Goal: Obtain resource: Download file/media

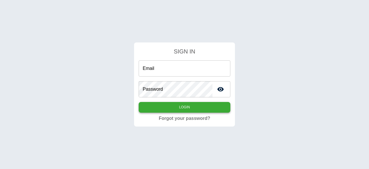
type input "**********"
click at [199, 108] on button "Login" at bounding box center [185, 107] width 92 height 11
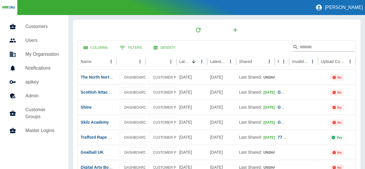
click at [309, 47] on input "Search" at bounding box center [322, 46] width 46 height 9
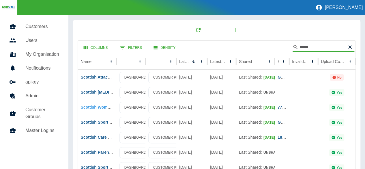
type input "*****"
click at [103, 105] on link "Scottish Womens Convention" at bounding box center [109, 107] width 57 height 5
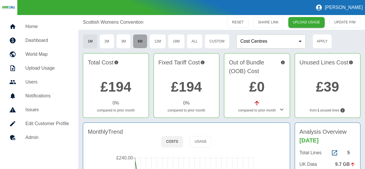
click at [146, 41] on button "6M" at bounding box center [140, 41] width 15 height 14
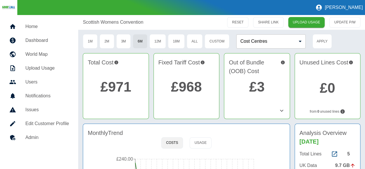
click at [126, 86] on link "£971" at bounding box center [115, 86] width 31 height 15
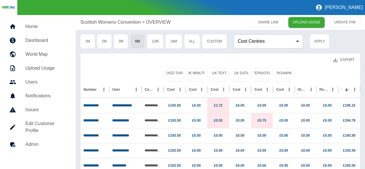
click at [339, 59] on button "Export" at bounding box center [343, 60] width 30 height 11
click at [334, 83] on li "Download as EXCEL" at bounding box center [333, 83] width 52 height 10
click at [89, 44] on button "1M" at bounding box center [87, 41] width 15 height 14
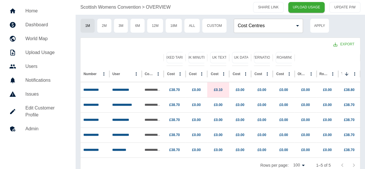
scroll to position [24, 0]
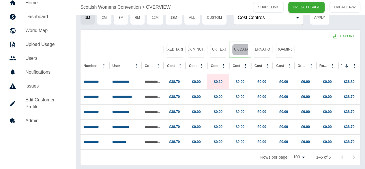
click at [237, 50] on button "UK Data" at bounding box center [241, 49] width 18 height 11
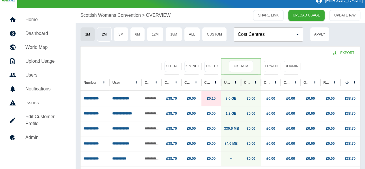
scroll to position [0, 0]
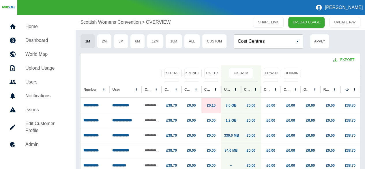
click at [40, 43] on h5 "Dashboard" at bounding box center [45, 40] width 41 height 7
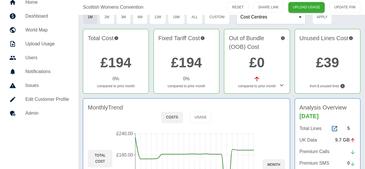
scroll to position [58, 0]
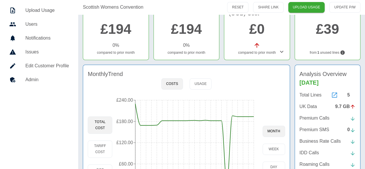
click at [333, 91] on icon at bounding box center [334, 94] width 7 height 7
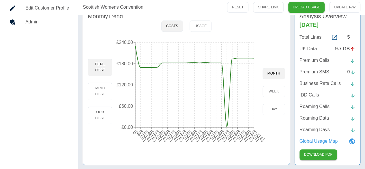
scroll to position [115, 0]
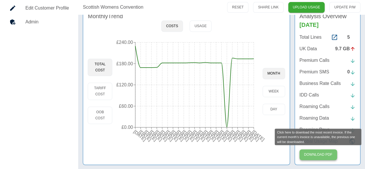
click at [318, 155] on button "Download PDF" at bounding box center [317, 154] width 37 height 11
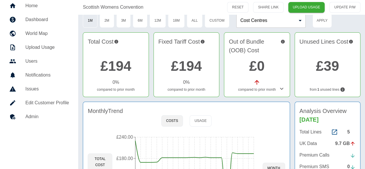
scroll to position [0, 0]
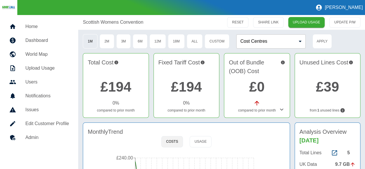
click at [91, 41] on button "1M" at bounding box center [90, 41] width 15 height 14
click at [114, 87] on link "£194" at bounding box center [115, 86] width 31 height 15
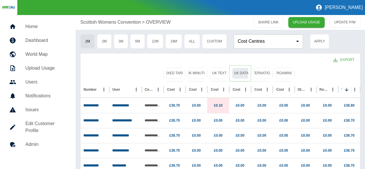
click at [246, 72] on button "UK Data" at bounding box center [241, 72] width 18 height 11
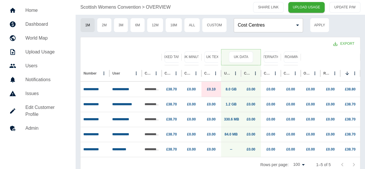
scroll to position [24, 0]
